Goal: Task Accomplishment & Management: Use online tool/utility

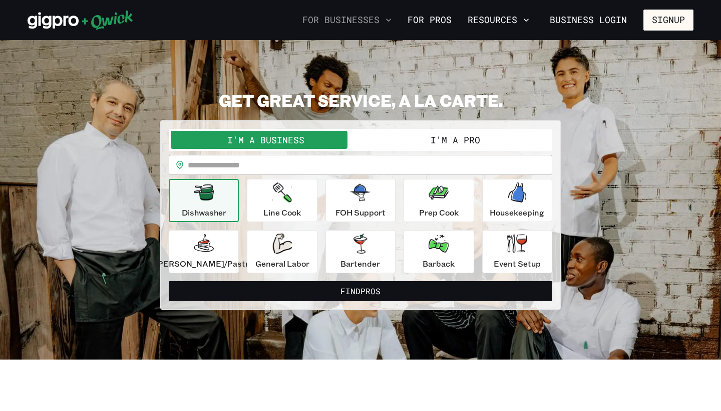
click at [372, 24] on button "For Businesses" at bounding box center [347, 20] width 97 height 17
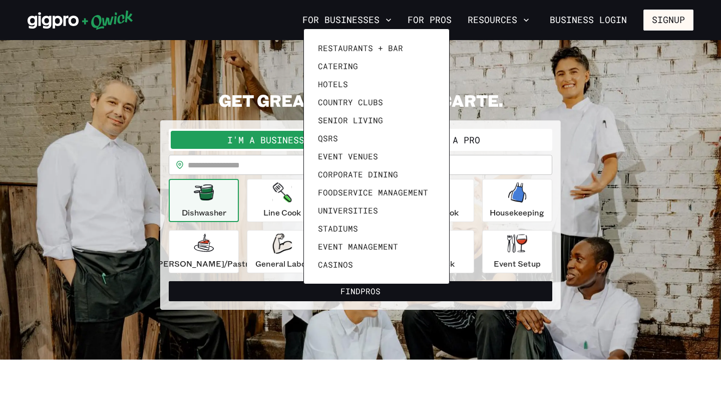
click at [581, 56] on div at bounding box center [360, 205] width 721 height 411
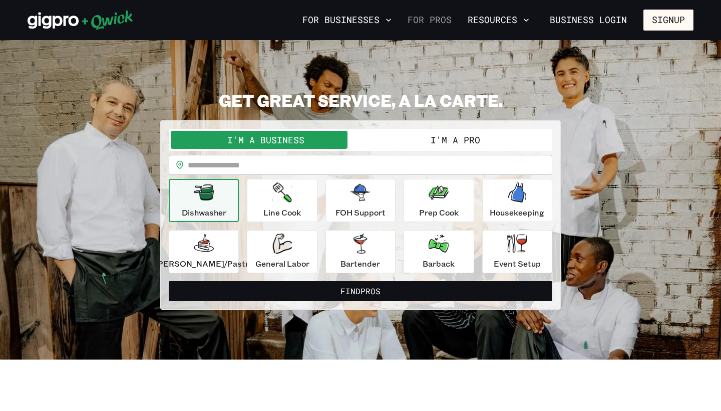
click at [438, 22] on link "For Pros" at bounding box center [430, 20] width 52 height 17
click at [412, 144] on button "I'm a Pro" at bounding box center [456, 140] width 190 height 18
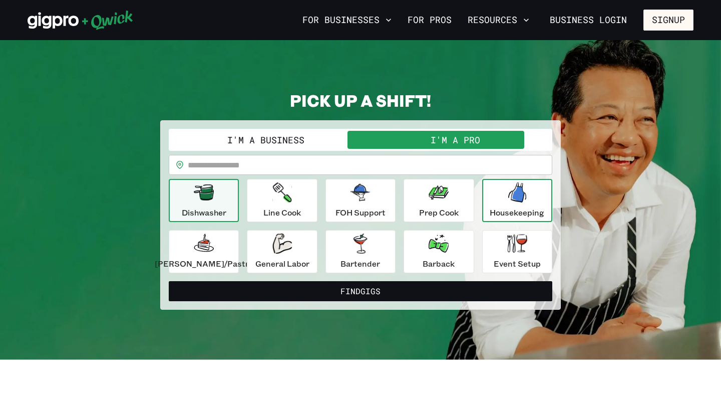
click at [482, 207] on button "Housekeeping" at bounding box center [517, 200] width 70 height 43
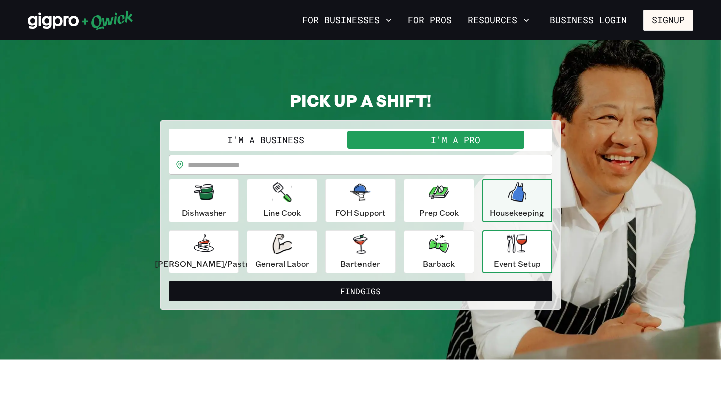
click at [494, 253] on div "Event Setup" at bounding box center [517, 251] width 47 height 36
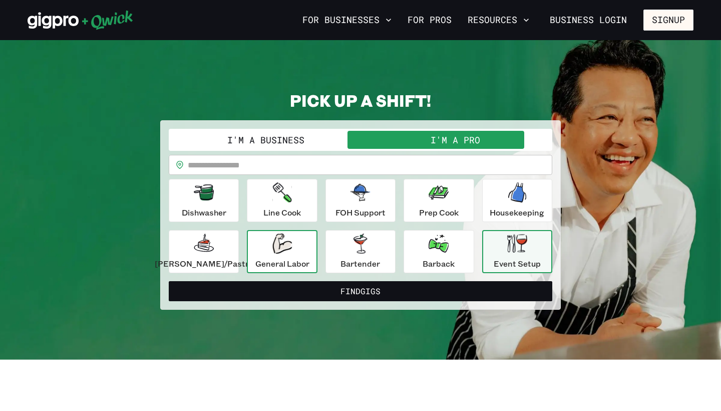
click at [293, 257] on div "General Labor" at bounding box center [282, 251] width 54 height 36
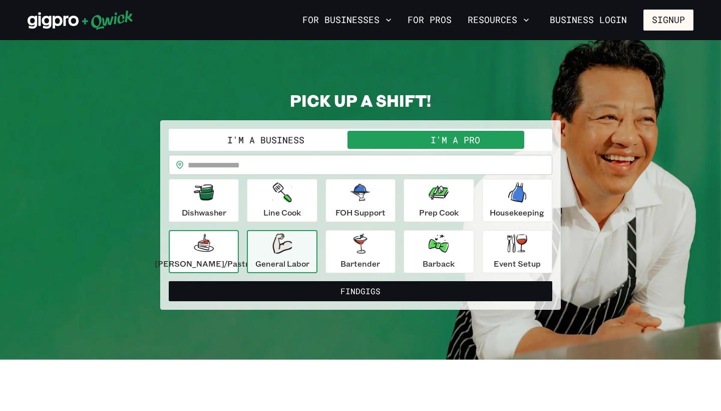
click at [230, 264] on p "[PERSON_NAME]/Pastry" at bounding box center [204, 263] width 98 height 12
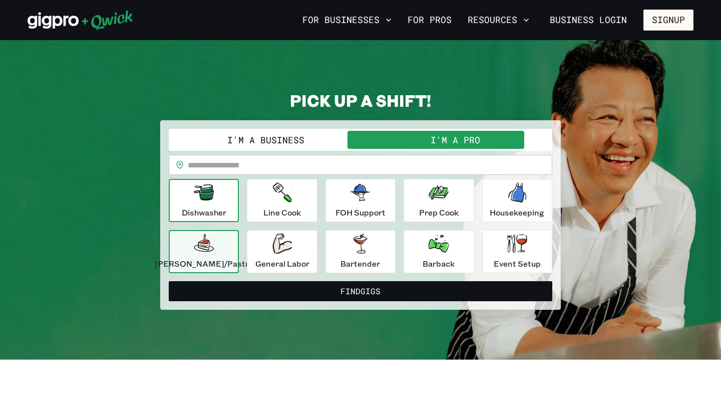
click at [226, 208] on p "Dishwasher" at bounding box center [204, 212] width 45 height 12
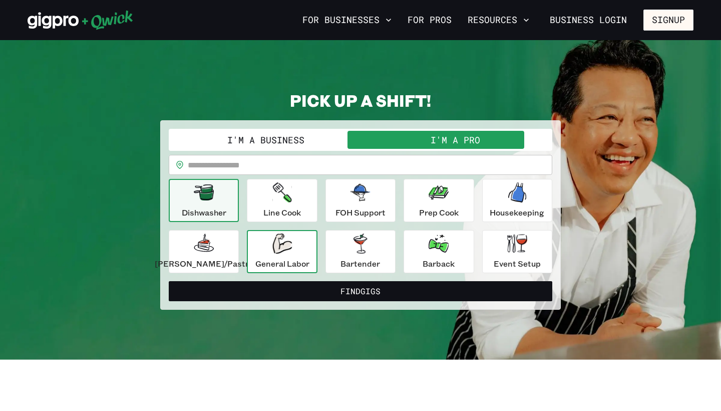
drag, startPoint x: 492, startPoint y: 295, endPoint x: 301, endPoint y: 263, distance: 194.4
click at [301, 263] on form "**********" at bounding box center [361, 215] width 384 height 172
click at [301, 263] on p "General Labor" at bounding box center [282, 263] width 54 height 12
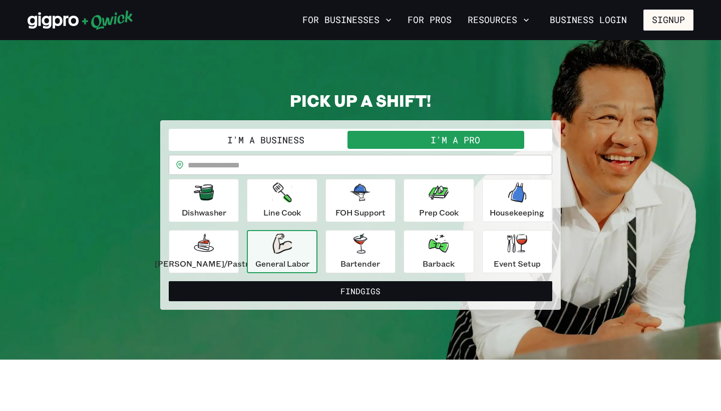
drag, startPoint x: 236, startPoint y: 214, endPoint x: 258, endPoint y: 236, distance: 30.8
click at [237, 215] on button "Dishwasher" at bounding box center [204, 200] width 70 height 43
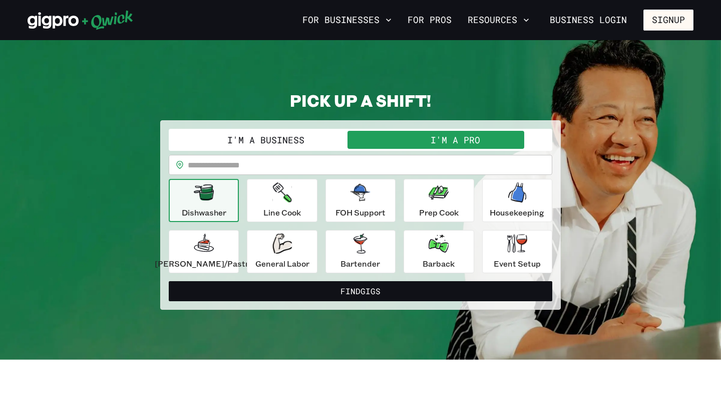
click at [298, 158] on input "text" at bounding box center [370, 165] width 365 height 20
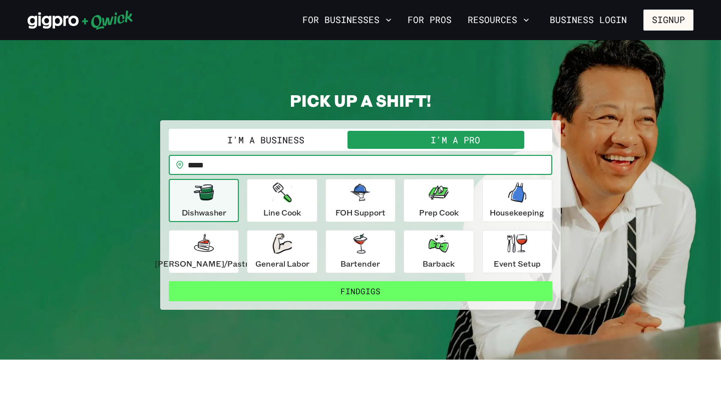
type input "*****"
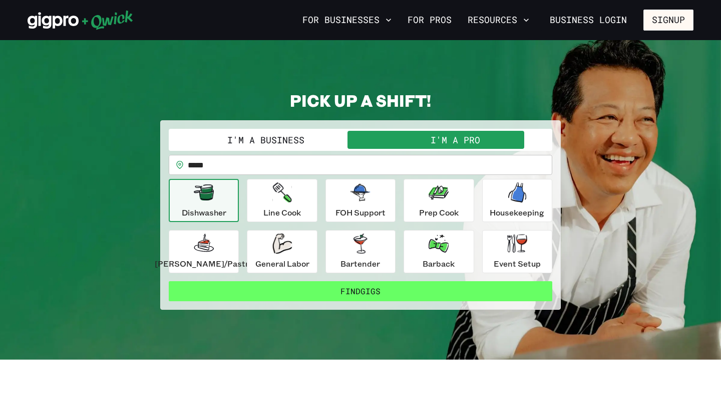
click at [320, 290] on button "Find Gigs" at bounding box center [361, 291] width 384 height 20
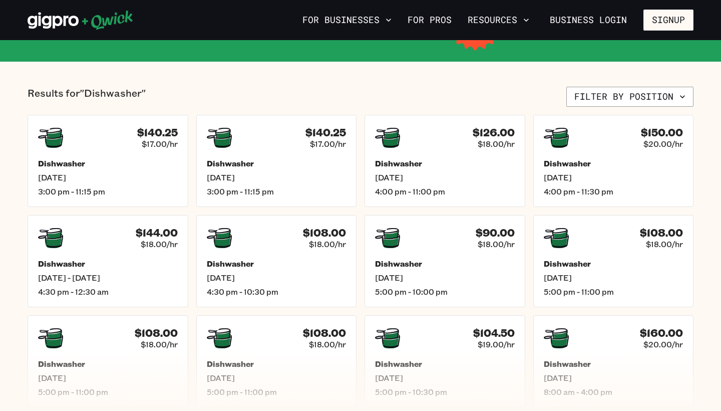
scroll to position [207, 0]
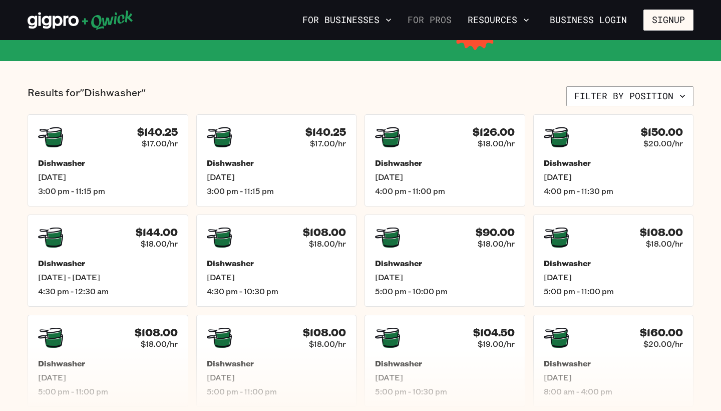
click at [428, 21] on link "For Pros" at bounding box center [430, 20] width 52 height 17
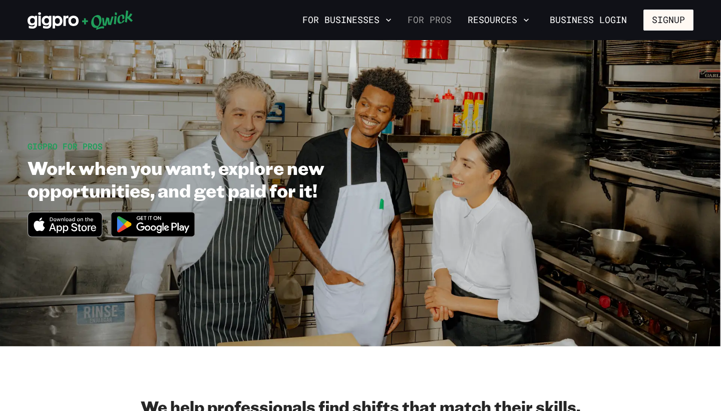
click at [439, 23] on link "For Pros" at bounding box center [430, 20] width 52 height 17
click at [492, 19] on button "Resources" at bounding box center [499, 20] width 70 height 17
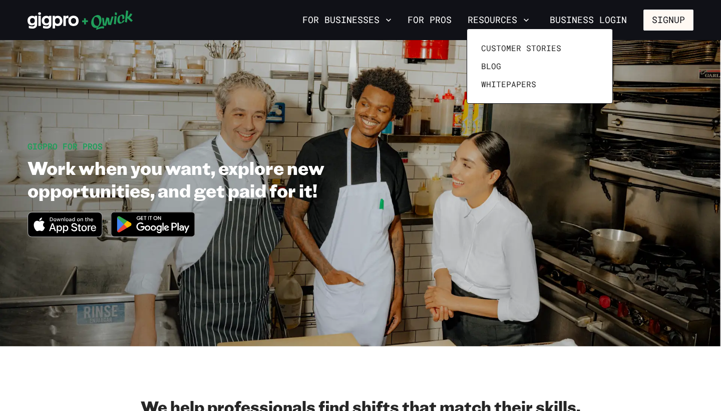
click at [457, 20] on div at bounding box center [360, 205] width 721 height 411
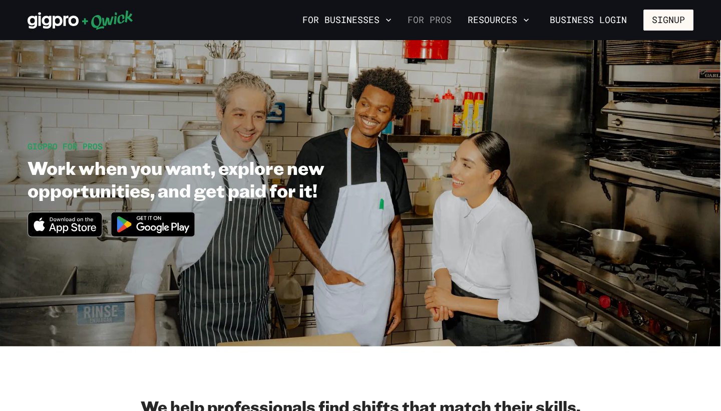
click at [446, 25] on link "For Pros" at bounding box center [430, 20] width 52 height 17
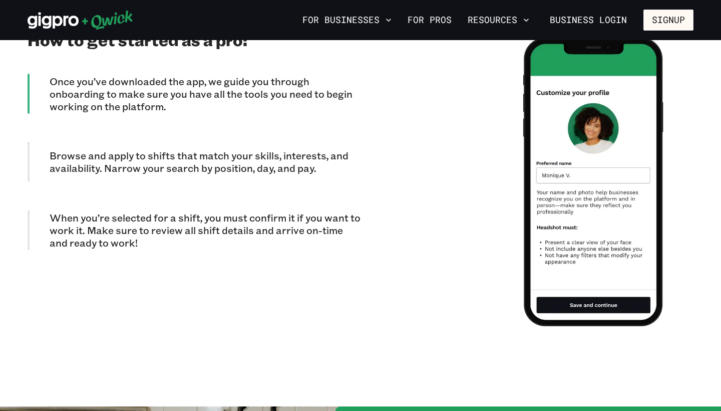
scroll to position [1067, 0]
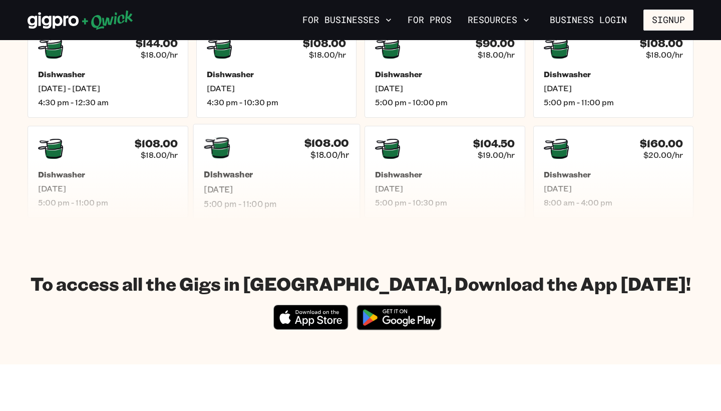
scroll to position [398, 0]
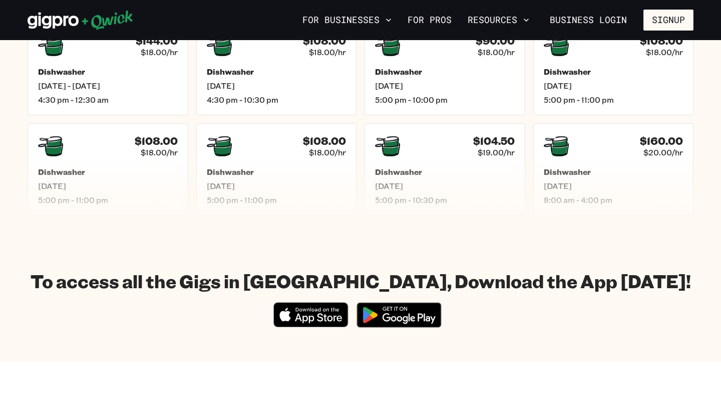
click at [321, 316] on icon "Download on the App Store" at bounding box center [311, 315] width 74 height 24
